Goal: Download file/media

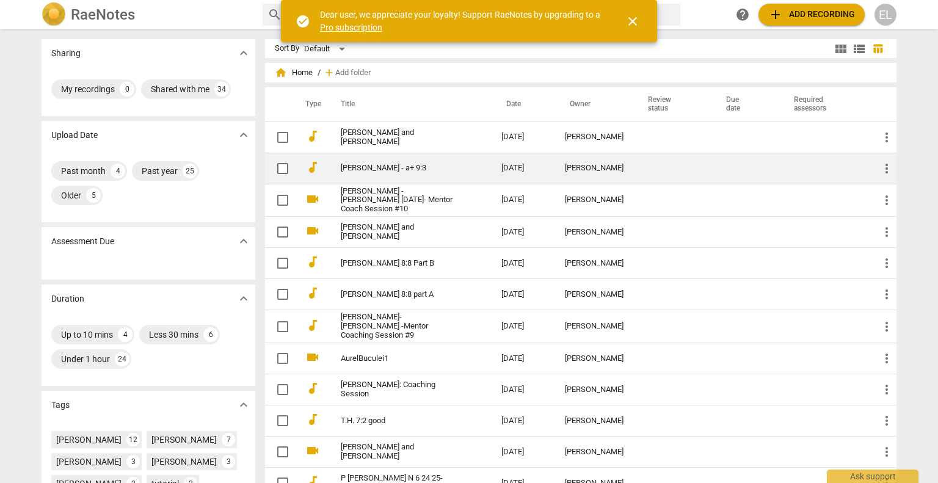
click at [369, 164] on link "[PERSON_NAME] - a+ 9:3" at bounding box center [399, 168] width 117 height 9
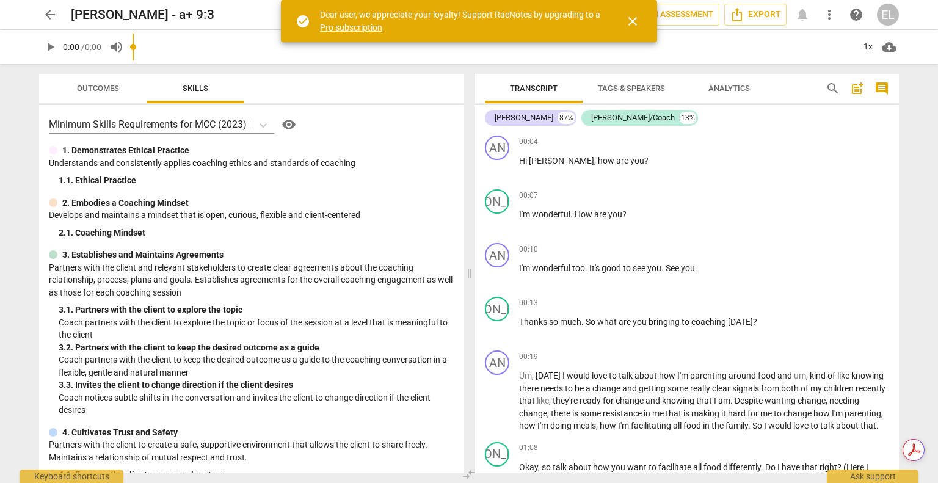
click at [630, 21] on span "close" at bounding box center [633, 21] width 15 height 15
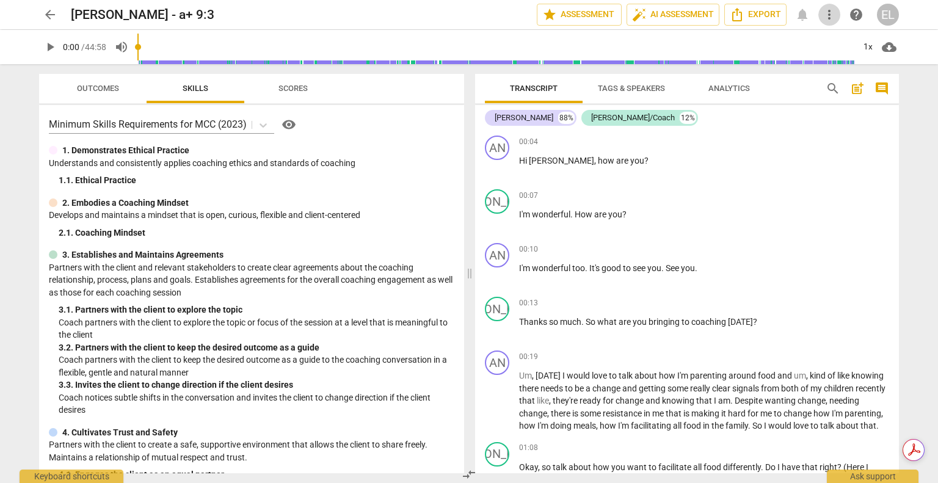
click at [831, 15] on span "more_vert" at bounding box center [829, 14] width 15 height 15
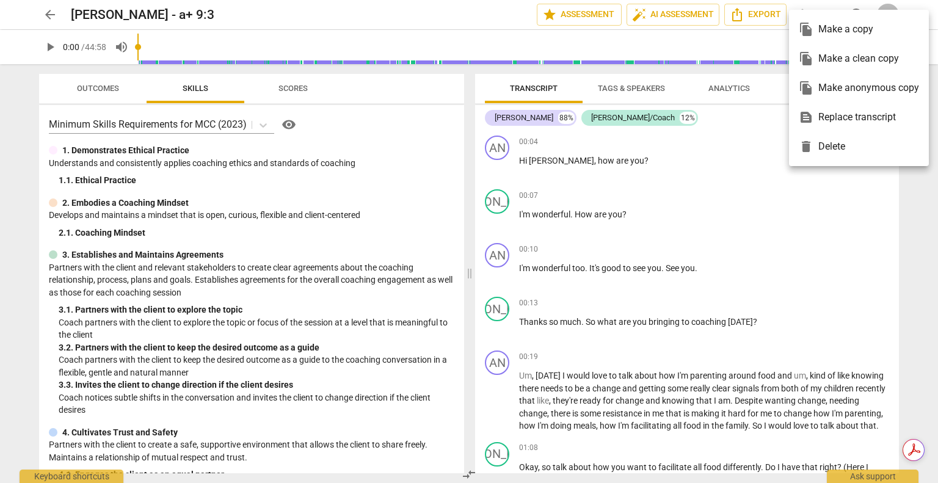
click at [723, 205] on div at bounding box center [469, 241] width 938 height 483
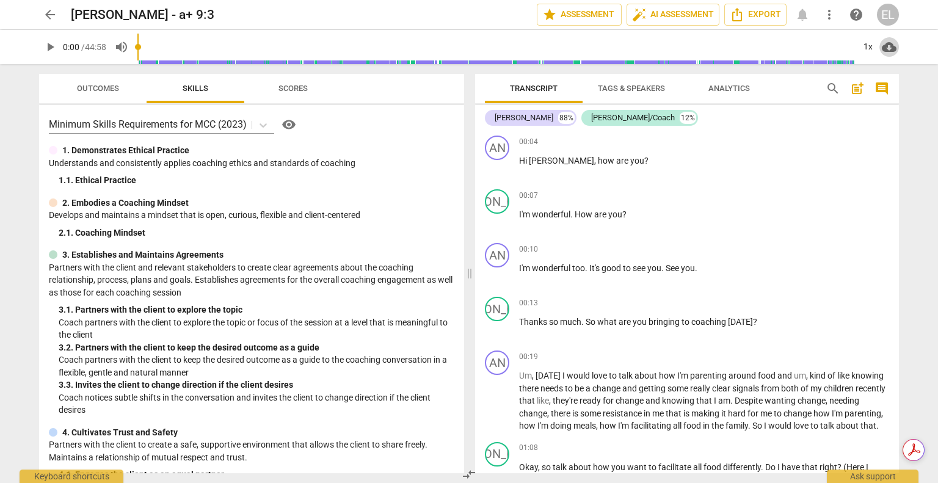
click at [888, 45] on span "cloud_download" at bounding box center [889, 47] width 15 height 15
click at [888, 45] on li "Download audio" at bounding box center [884, 46] width 90 height 29
click at [770, 16] on span "Export" at bounding box center [755, 14] width 51 height 15
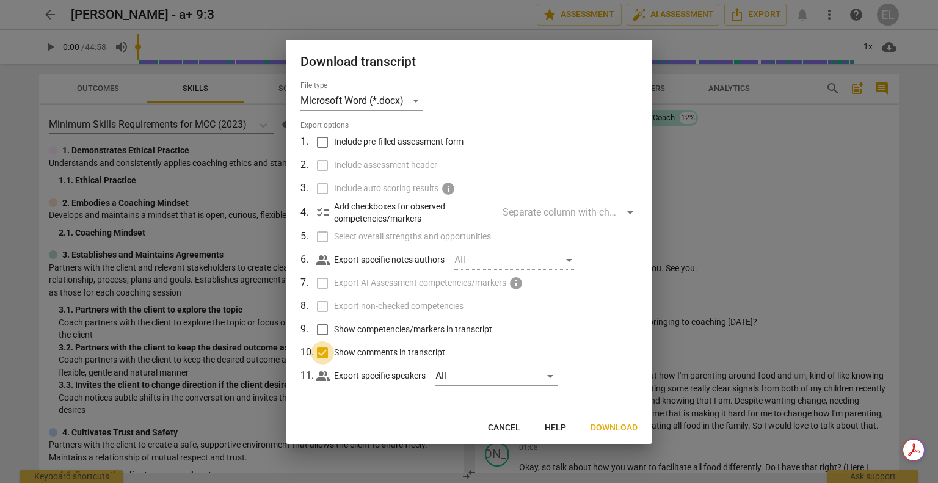
click at [322, 346] on input "Show comments in transcript" at bounding box center [322, 352] width 23 height 23
checkbox input "false"
click at [602, 425] on span "Download" at bounding box center [614, 428] width 47 height 12
